Goal: Information Seeking & Learning: Get advice/opinions

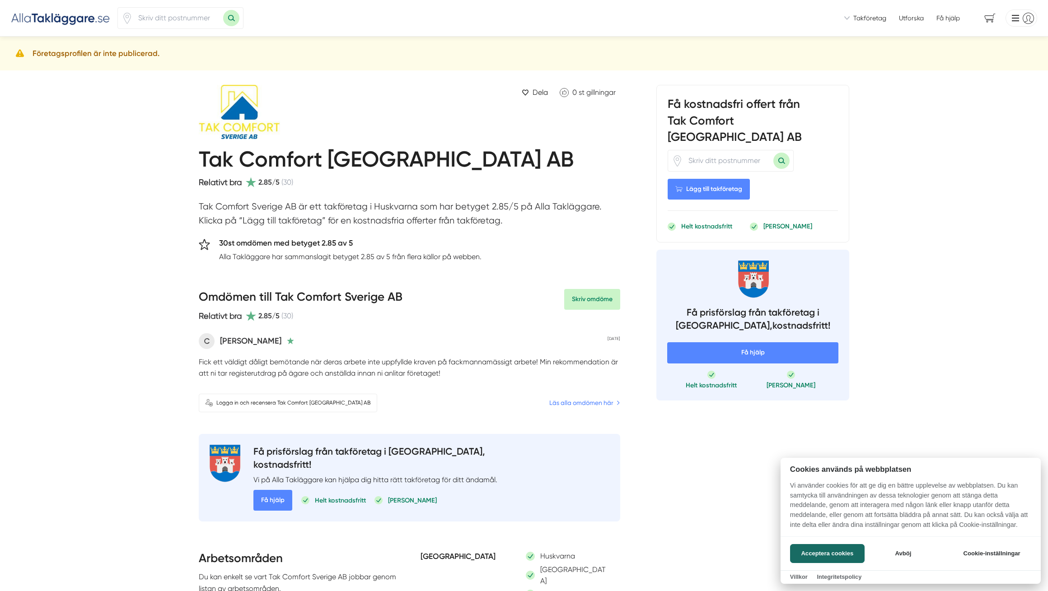
click at [561, 403] on div at bounding box center [524, 295] width 1048 height 591
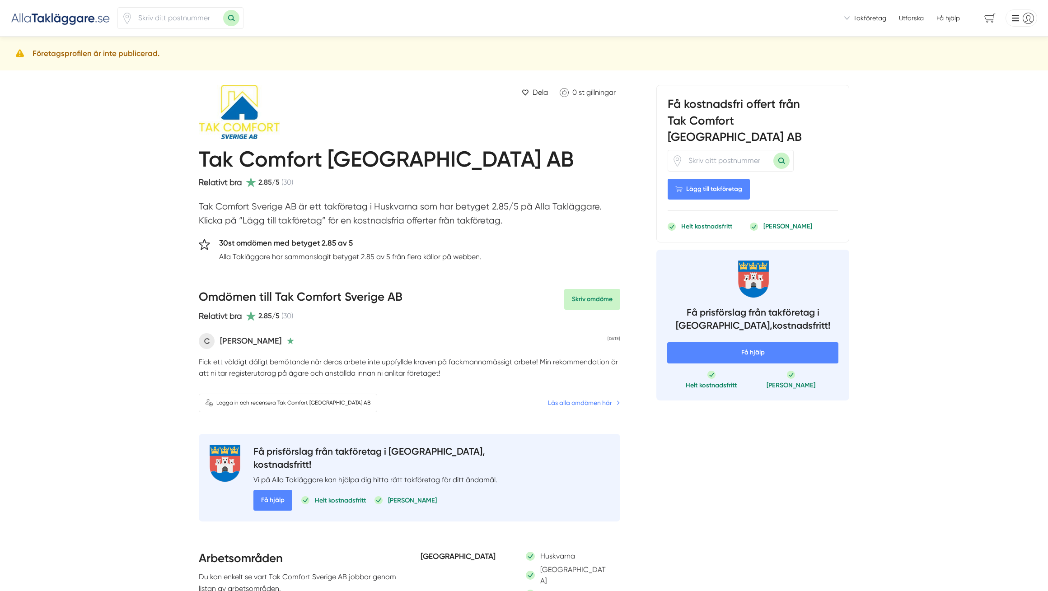
click at [567, 404] on link "Läs alla omdömen här" at bounding box center [584, 403] width 72 height 10
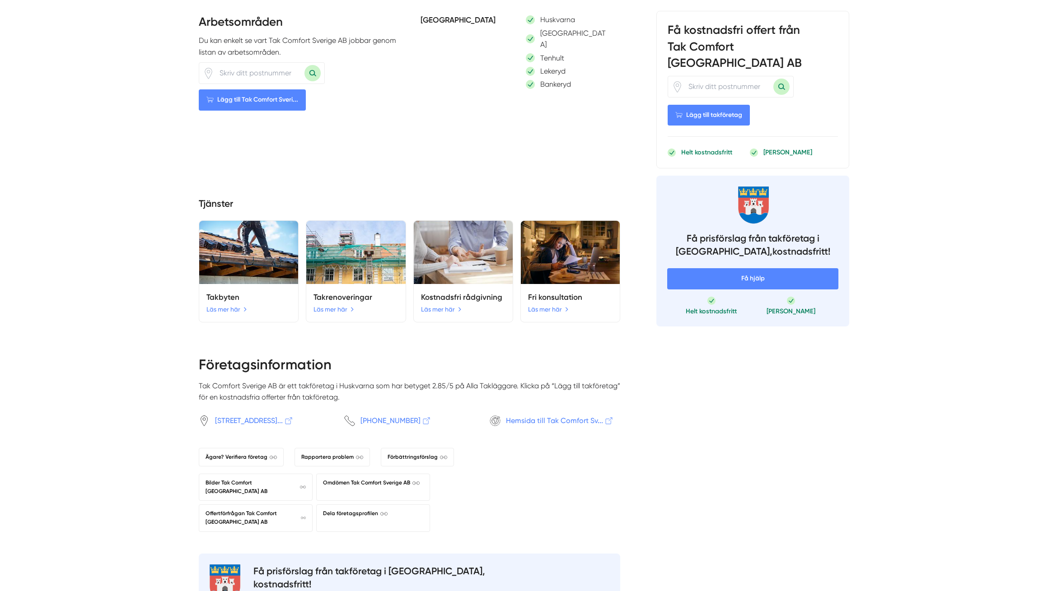
scroll to position [539, 0]
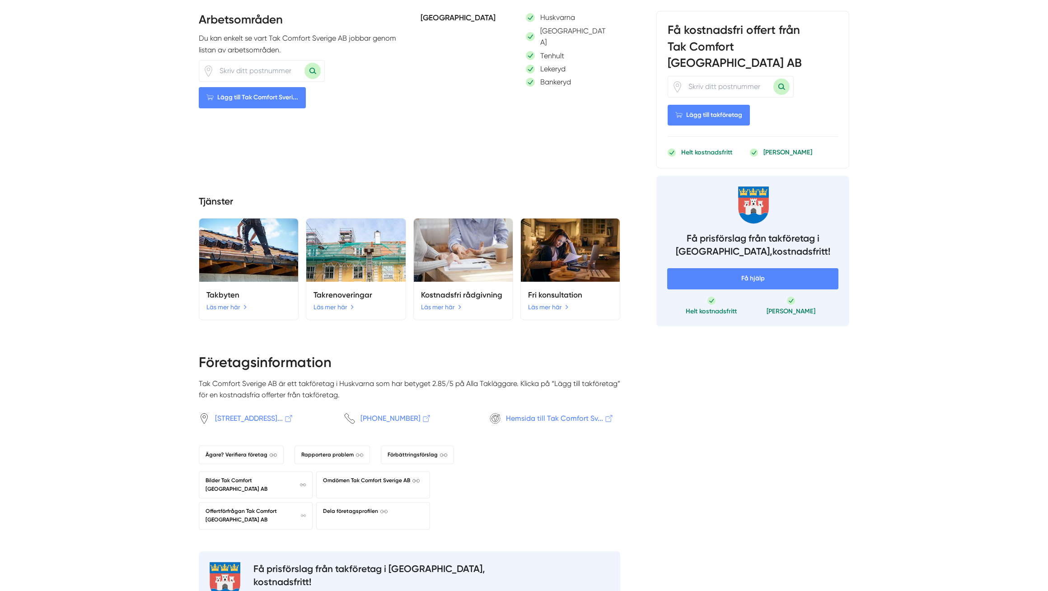
click at [566, 413] on span "Hemsida till Tak Comfort Sv..." at bounding box center [560, 418] width 108 height 11
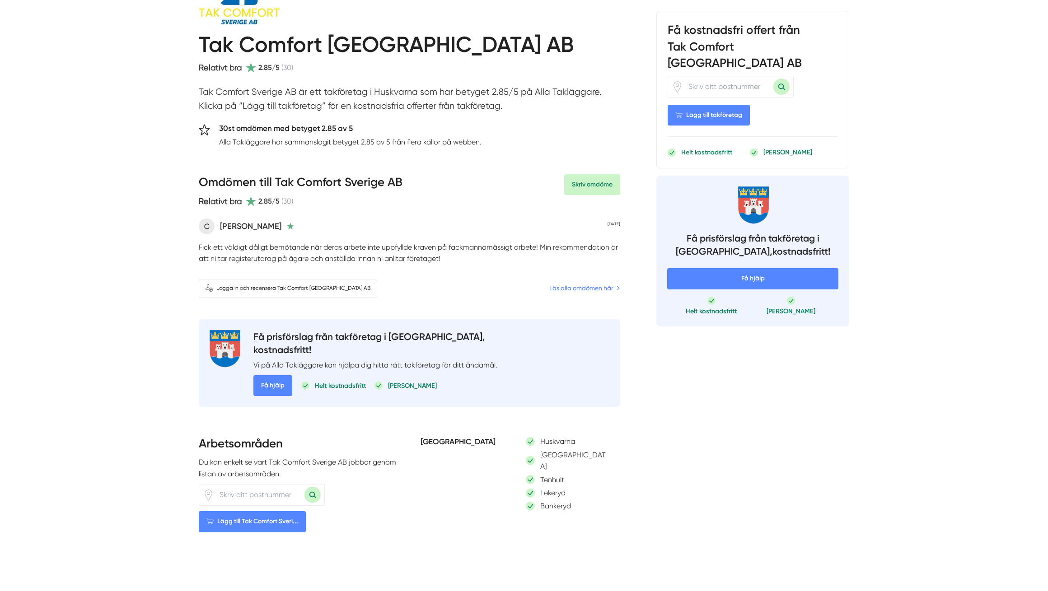
scroll to position [116, 0]
